Goal: Entertainment & Leisure: Consume media (video, audio)

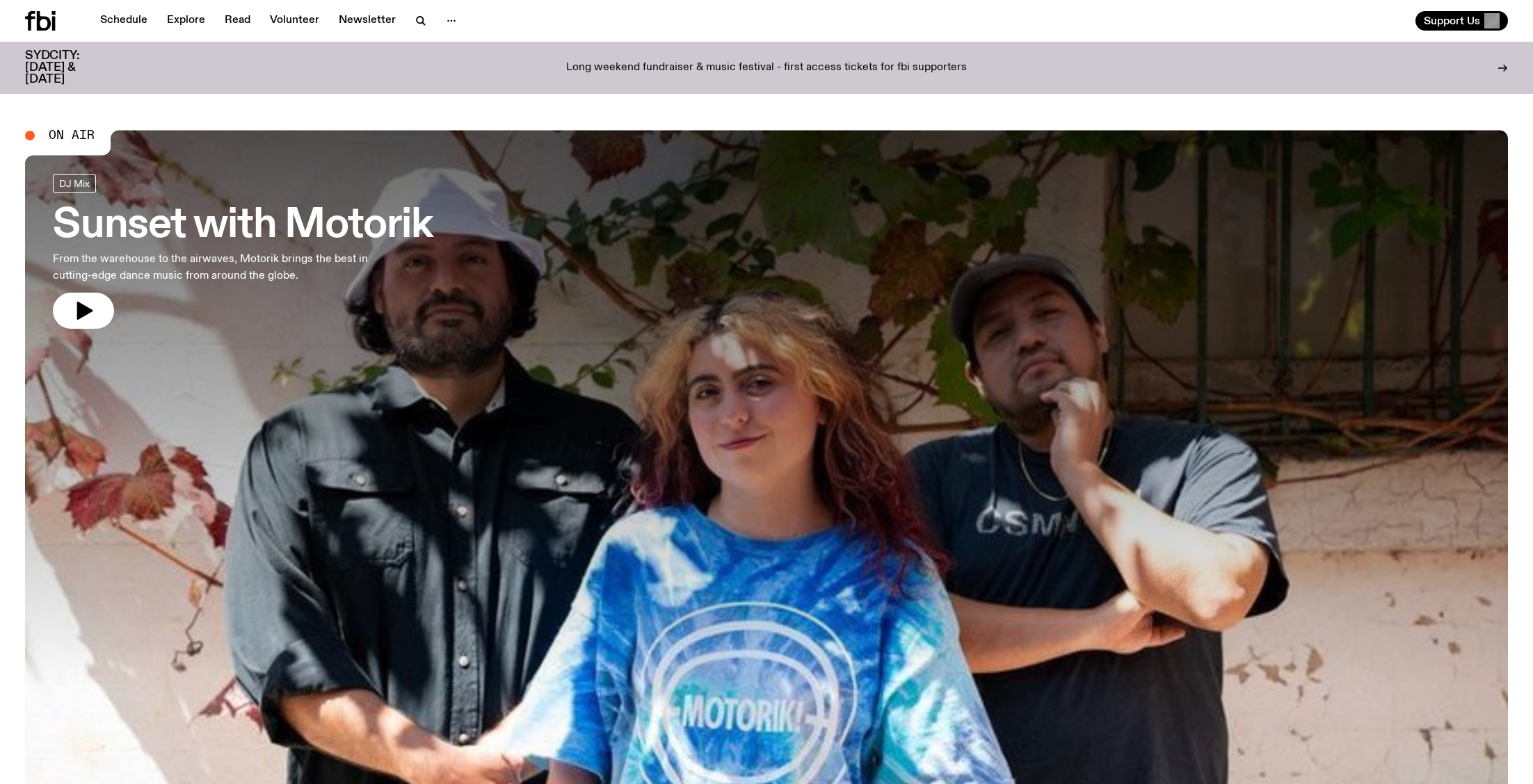
scroll to position [5, 0]
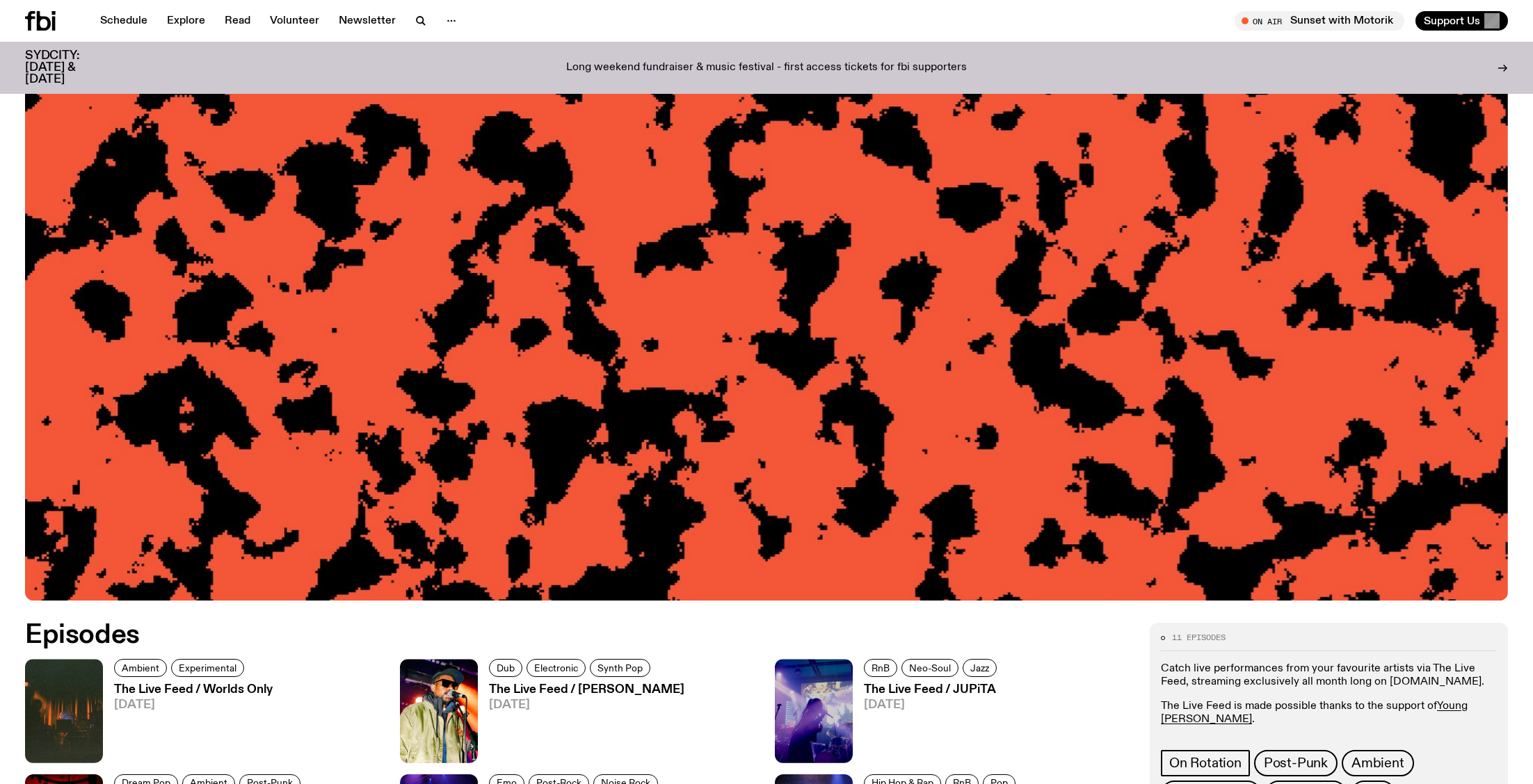
click at [43, 23] on icon at bounding box center [40, 20] width 31 height 20
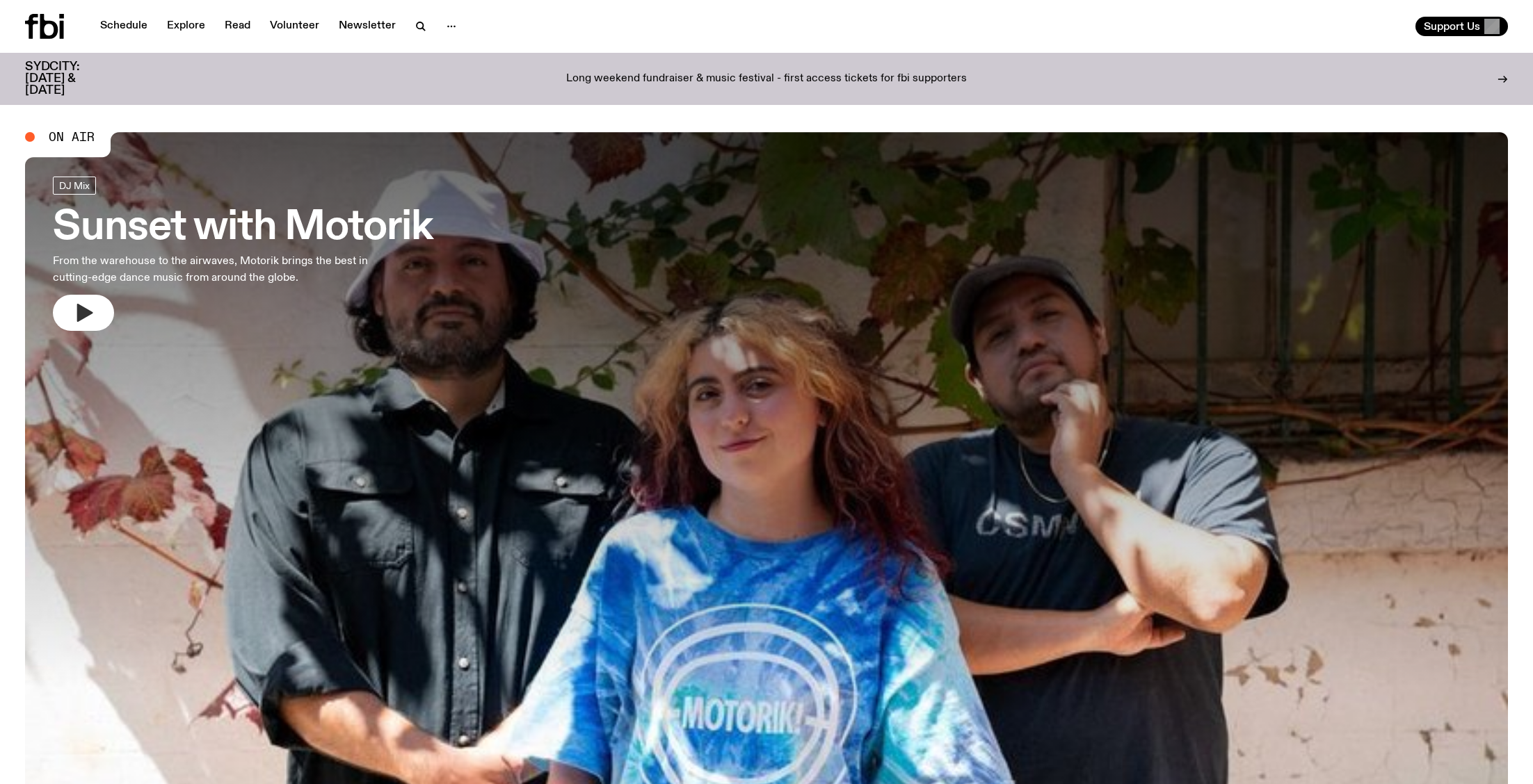
click at [100, 303] on button "button" at bounding box center [83, 312] width 61 height 36
